Goal: Information Seeking & Learning: Learn about a topic

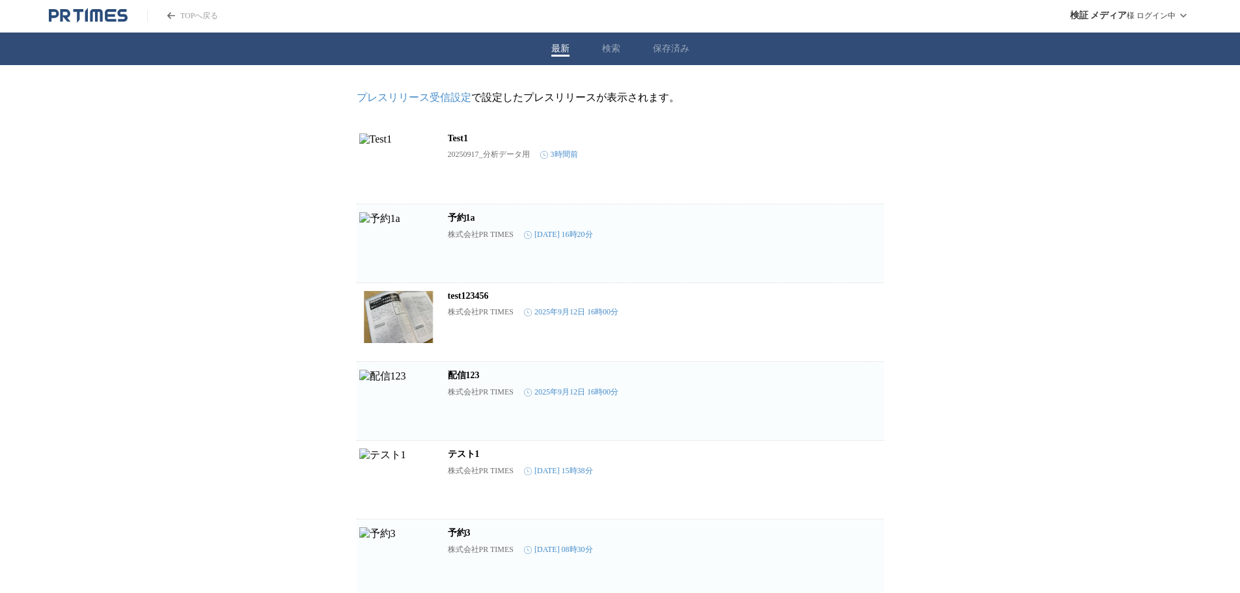
click at [92, 10] on icon "PR TIMESのトップページはこちら" at bounding box center [96, 15] width 12 height 12
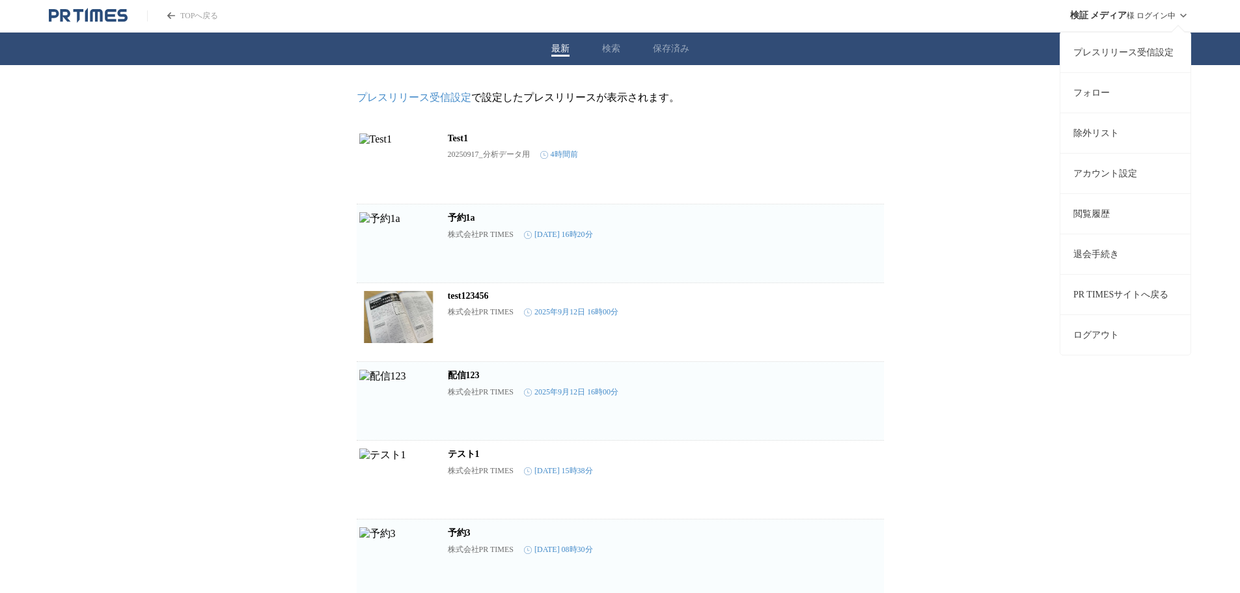
click at [1124, 21] on span "検証 メディア" at bounding box center [1098, 16] width 57 height 12
click at [1122, 327] on button "ログアウト" at bounding box center [1126, 334] width 130 height 40
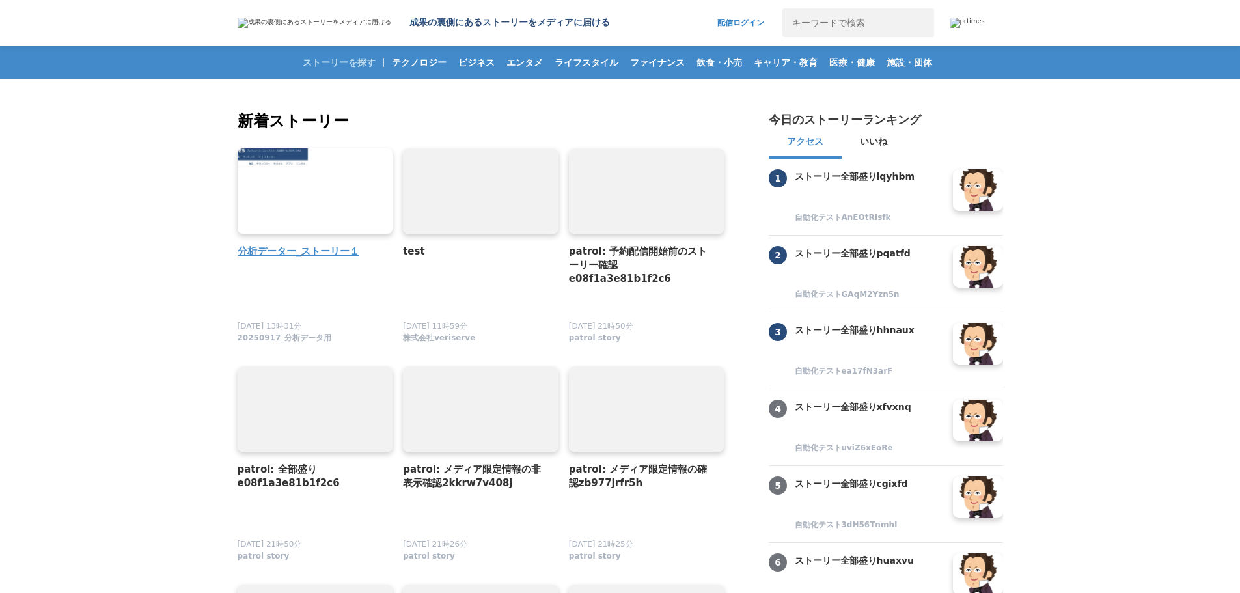
click at [310, 255] on h4 "分析データー_ストーリー１" at bounding box center [310, 251] width 145 height 15
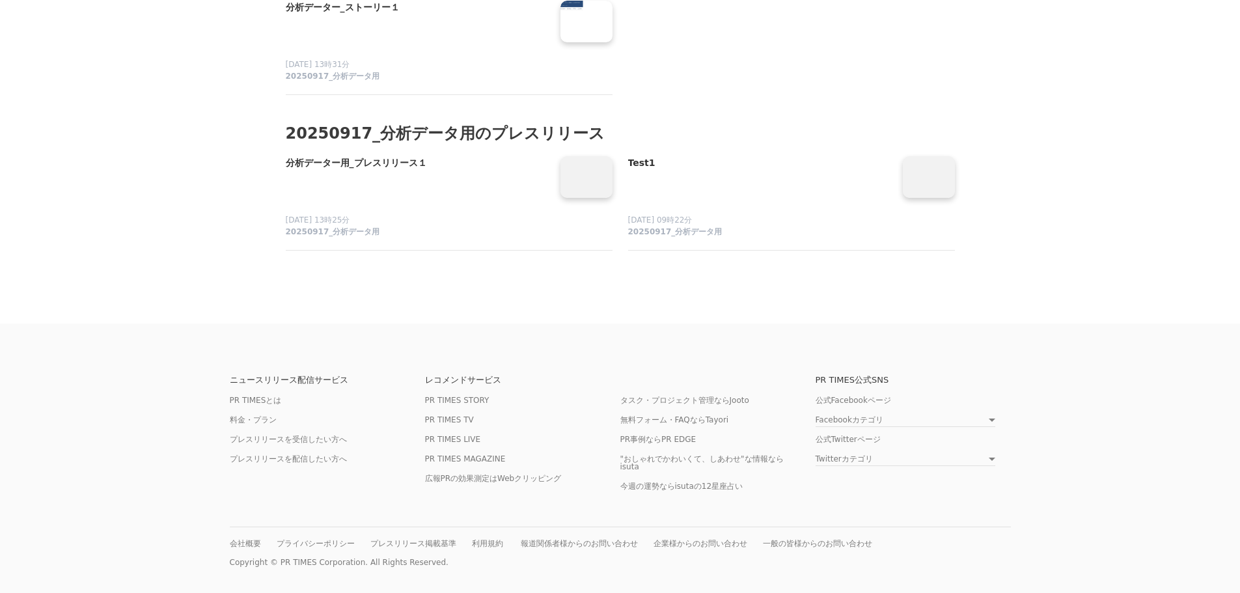
scroll to position [1042, 0]
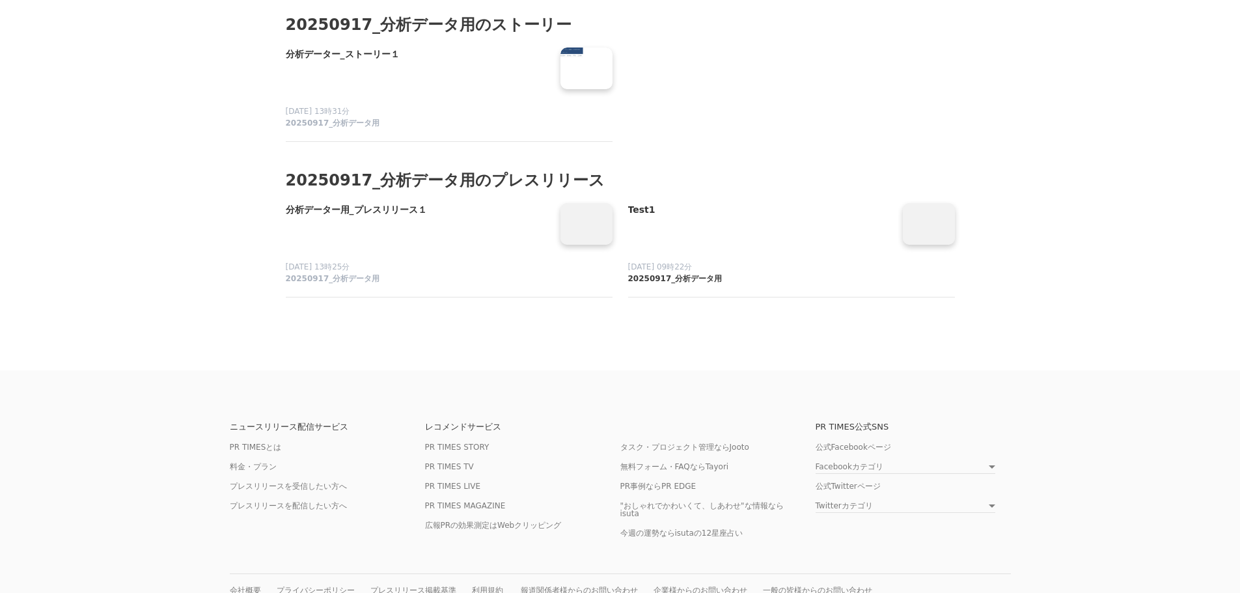
click at [700, 285] on span "20250917_分析データ用" at bounding box center [675, 278] width 94 height 11
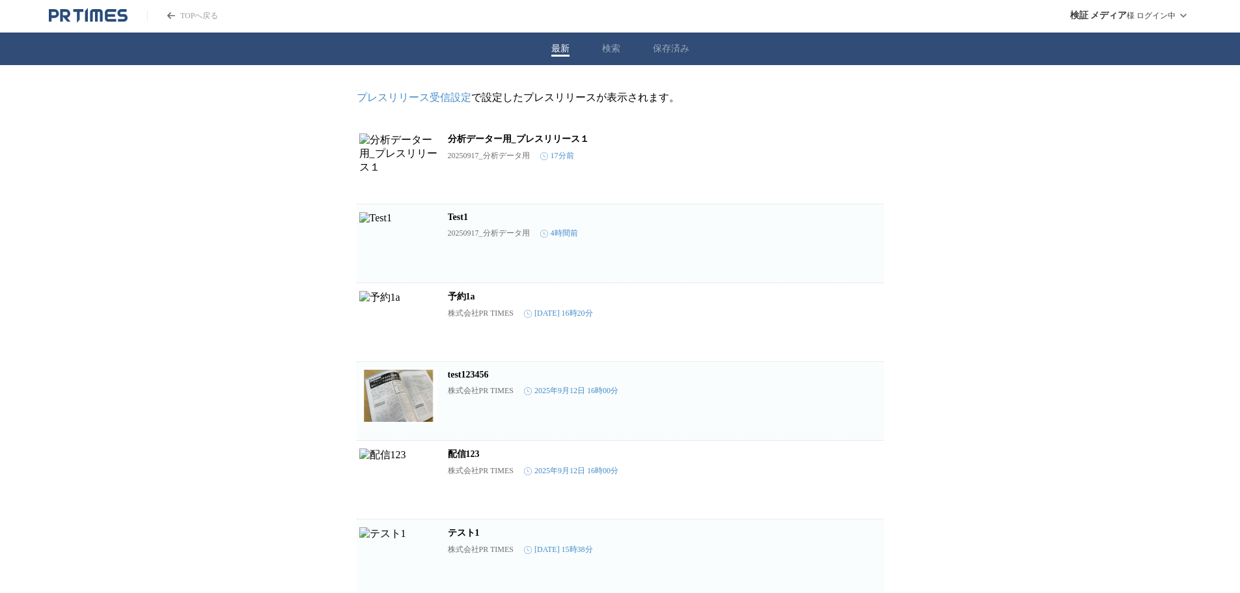
click at [91, 13] on icon "PR TIMESのトップページはこちら" at bounding box center [96, 15] width 12 height 12
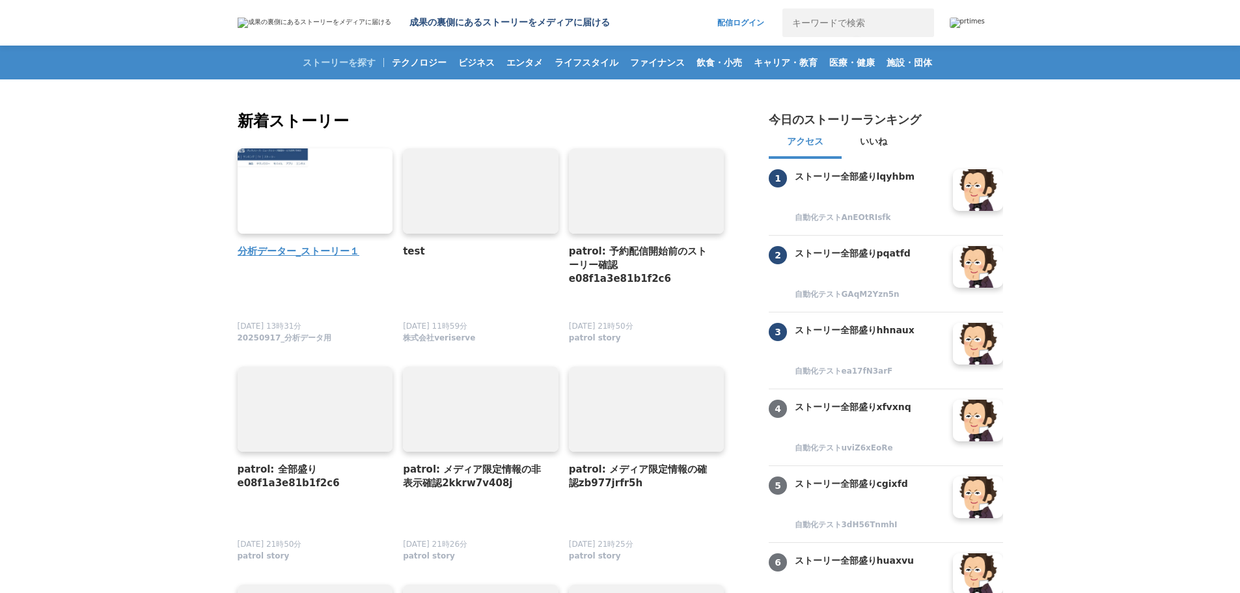
click at [330, 245] on h4 "分析データー_ストーリー１" at bounding box center [310, 251] width 145 height 15
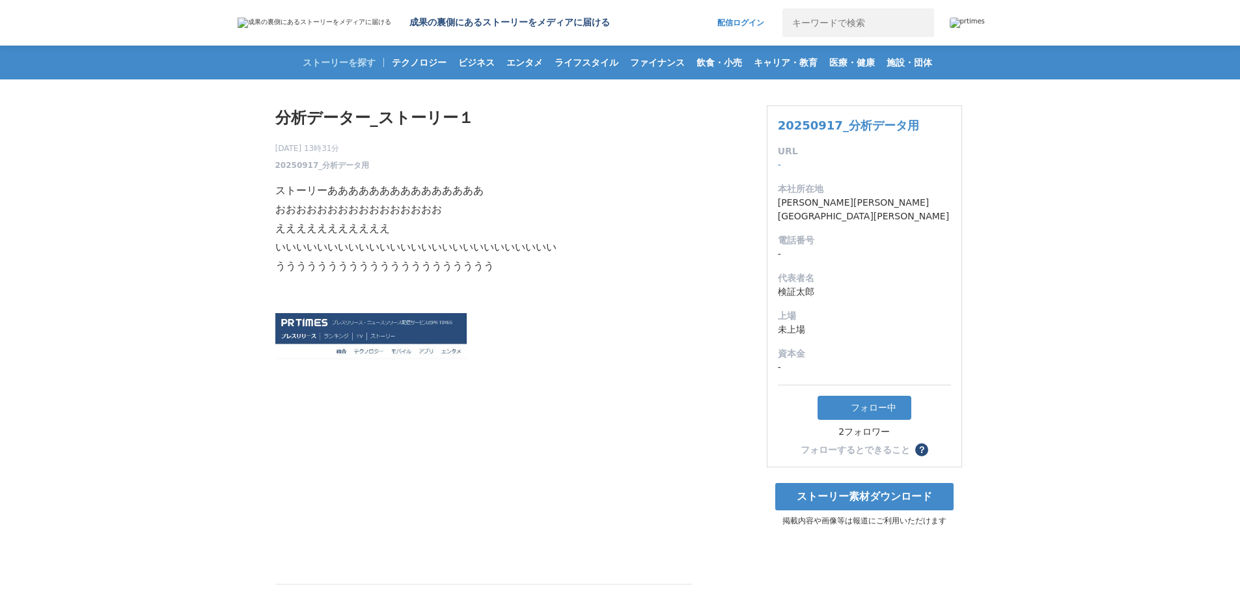
click at [331, 110] on h1 "分析データー_ストーリー１" at bounding box center [483, 117] width 417 height 25
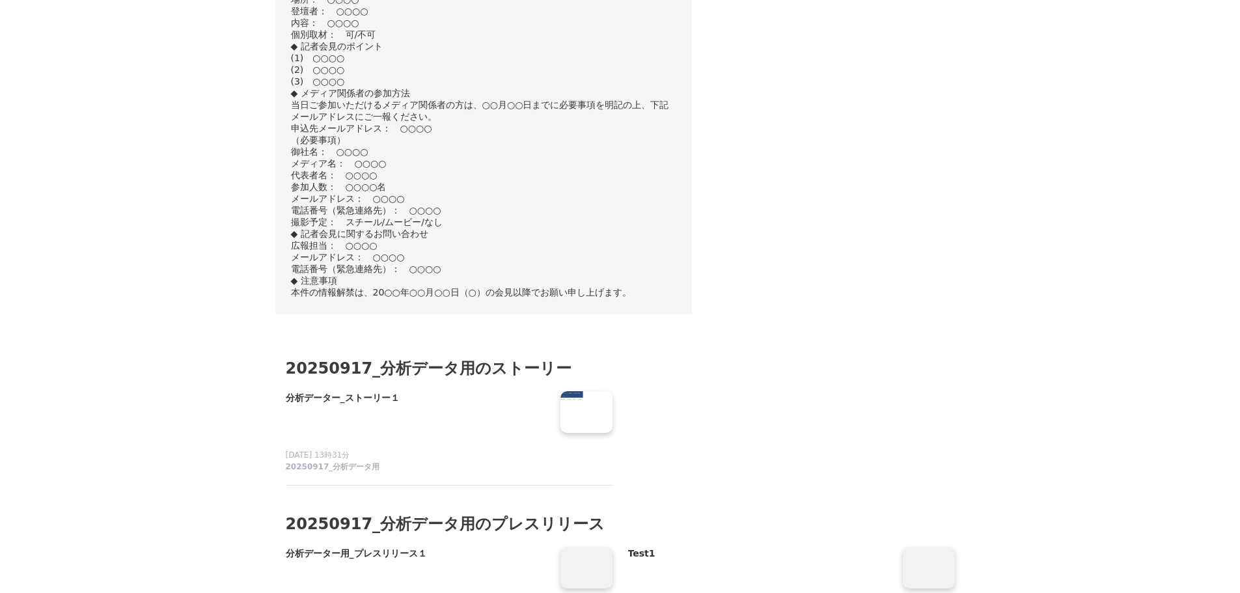
scroll to position [1107, 0]
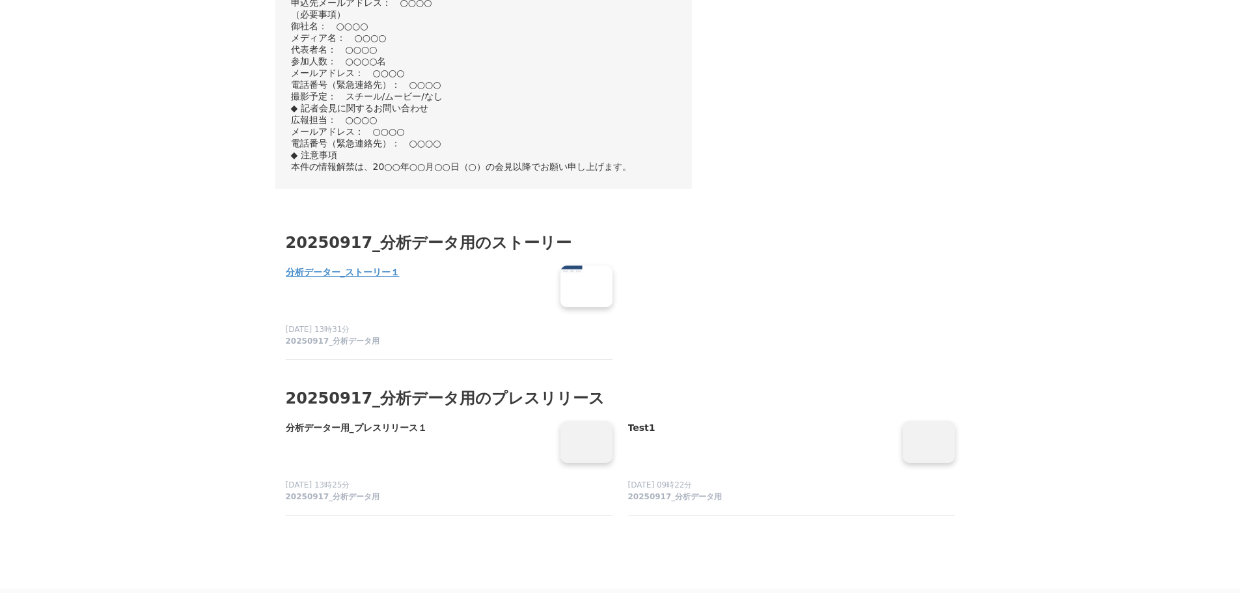
click at [389, 280] on h4 "分析データー_ストーリー１" at bounding box center [418, 273] width 264 height 14
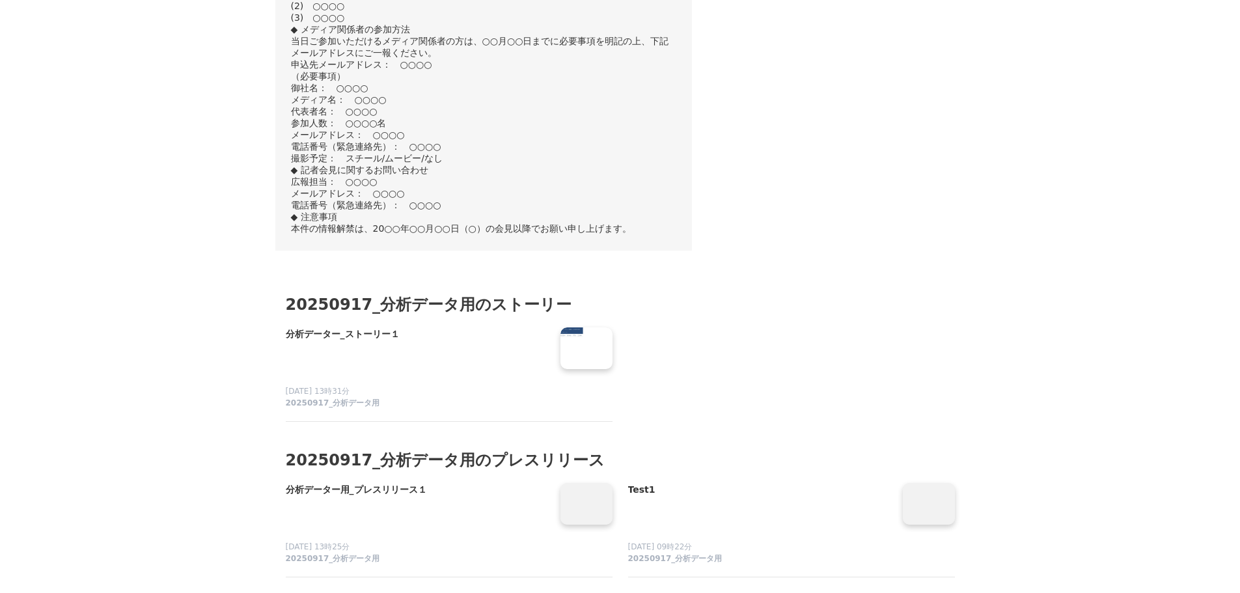
scroll to position [1367, 0]
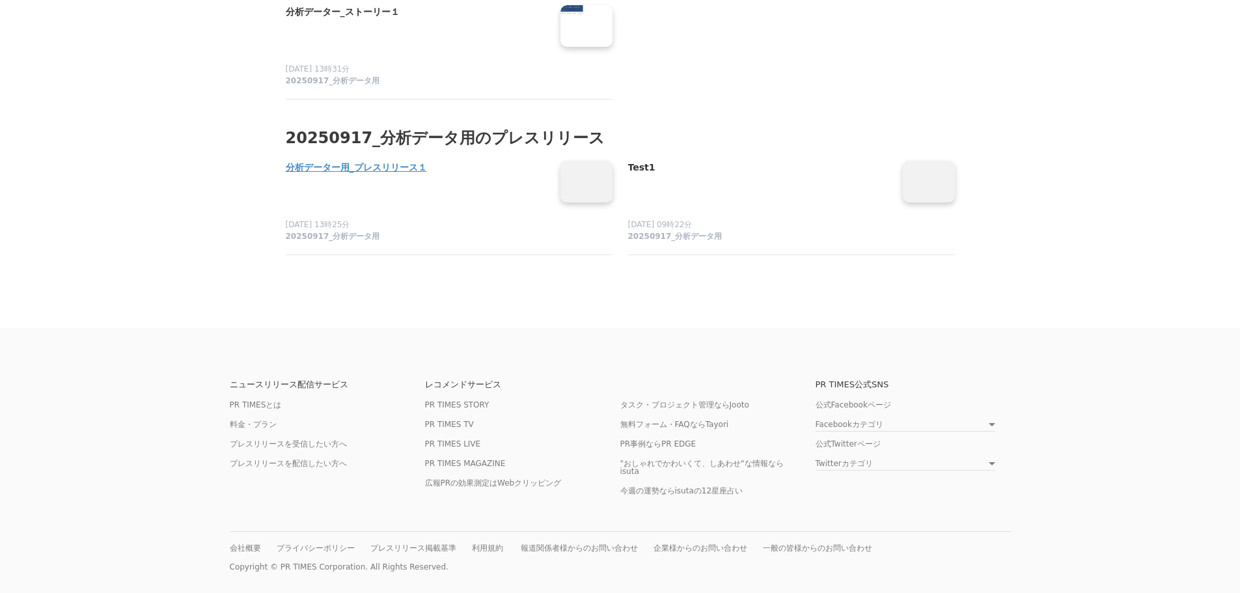
click at [352, 175] on h4 "分析データー用_プレスリリース１" at bounding box center [418, 168] width 264 height 14
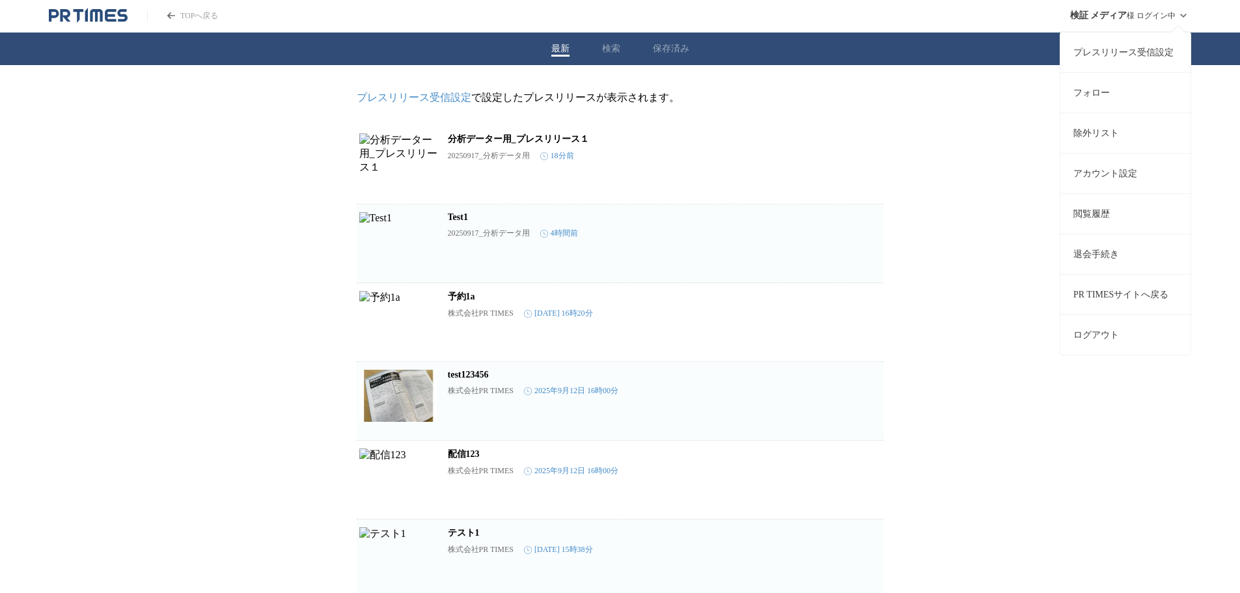
click at [1098, 333] on button "ログアウト" at bounding box center [1126, 334] width 130 height 40
